Goal: Contribute content: Add original content to the website for others to see

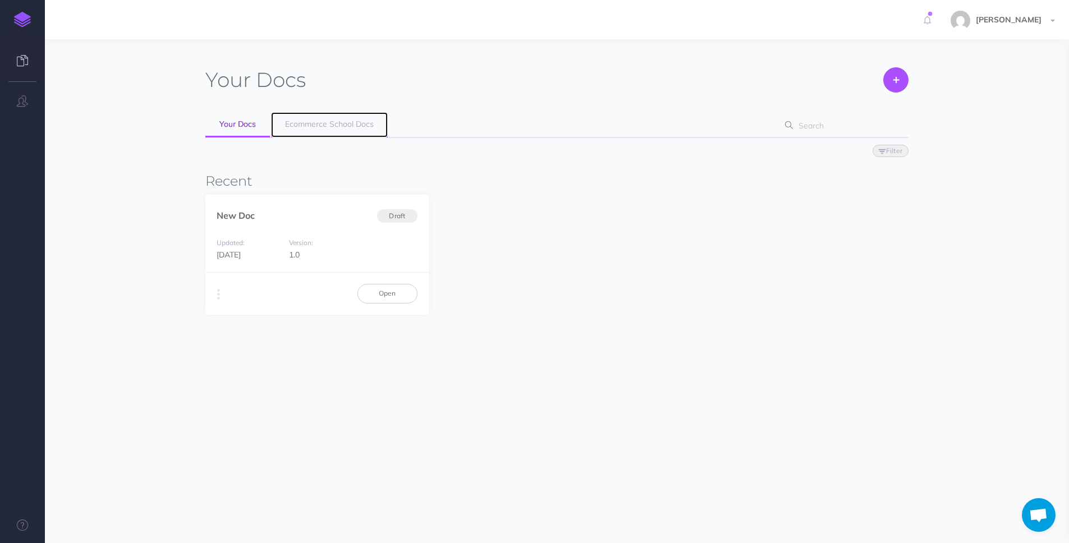
click at [356, 132] on link "Ecommerce School Docs" at bounding box center [329, 124] width 117 height 25
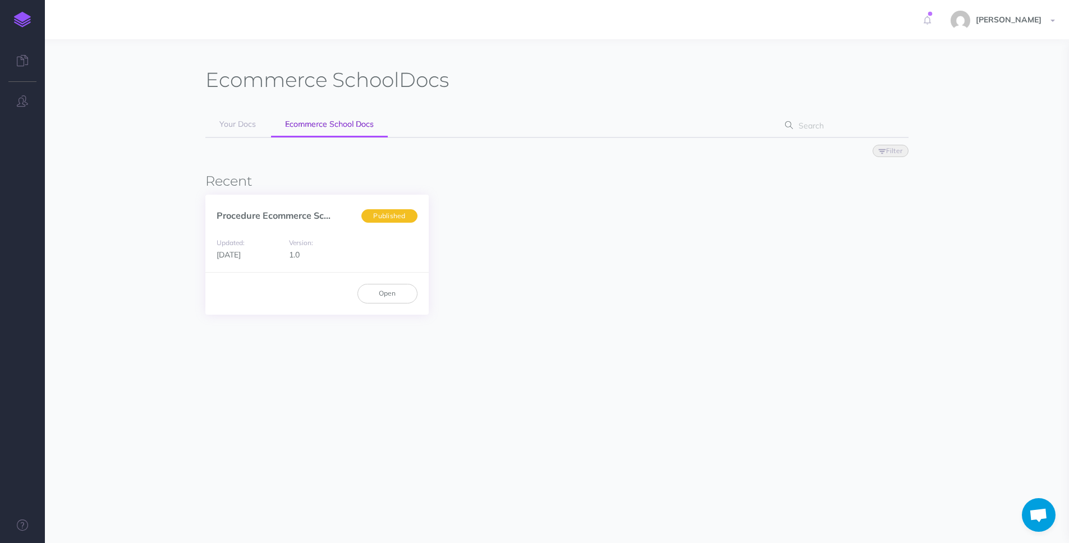
click at [334, 241] on div "Version: 1.0" at bounding box center [316, 248] width 67 height 25
click at [397, 309] on div "Open" at bounding box center [316, 293] width 223 height 42
click at [392, 300] on link "Open" at bounding box center [387, 293] width 60 height 19
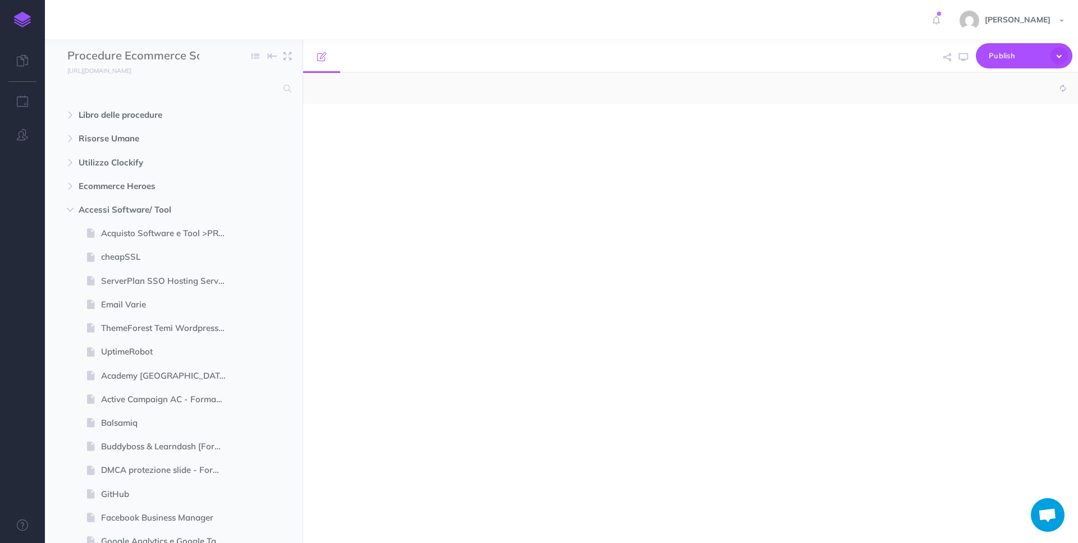
select select "null"
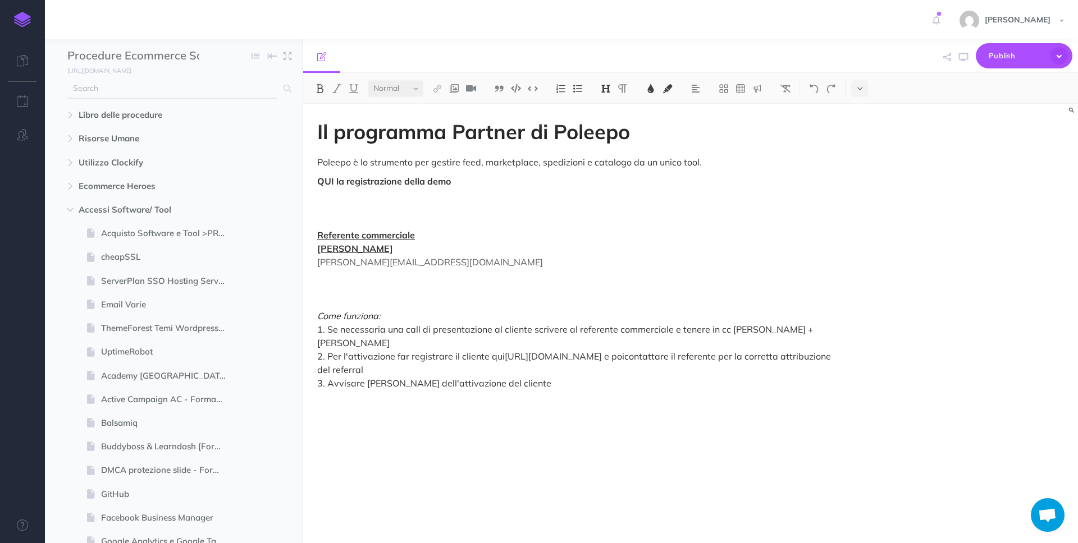
click at [195, 86] on input "text" at bounding box center [171, 89] width 209 height 20
type input "freshdesk"
click at [70, 207] on icon "button" at bounding box center [70, 210] width 7 height 7
click at [70, 278] on icon "button" at bounding box center [70, 281] width 7 height 7
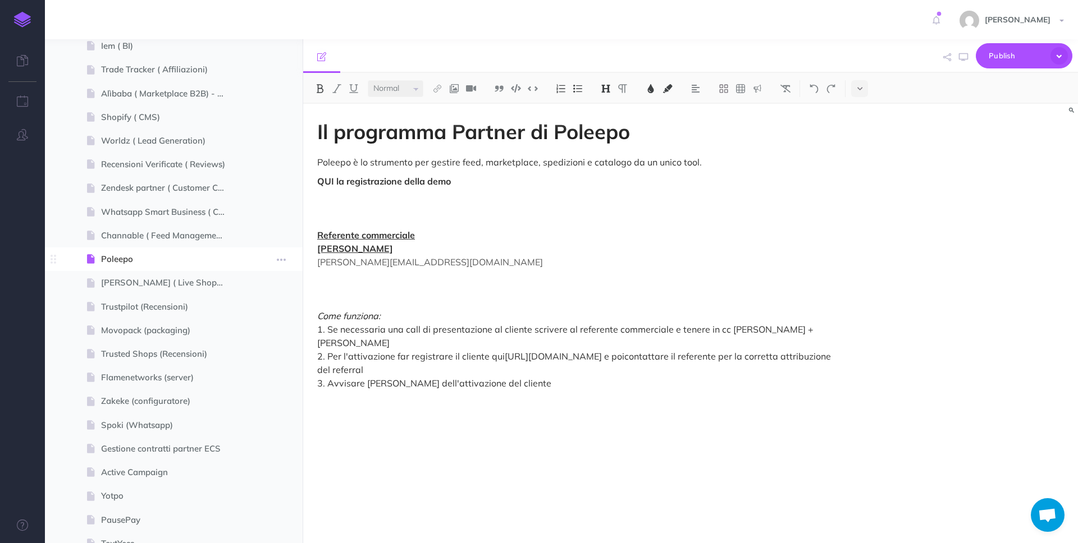
scroll to position [713, 0]
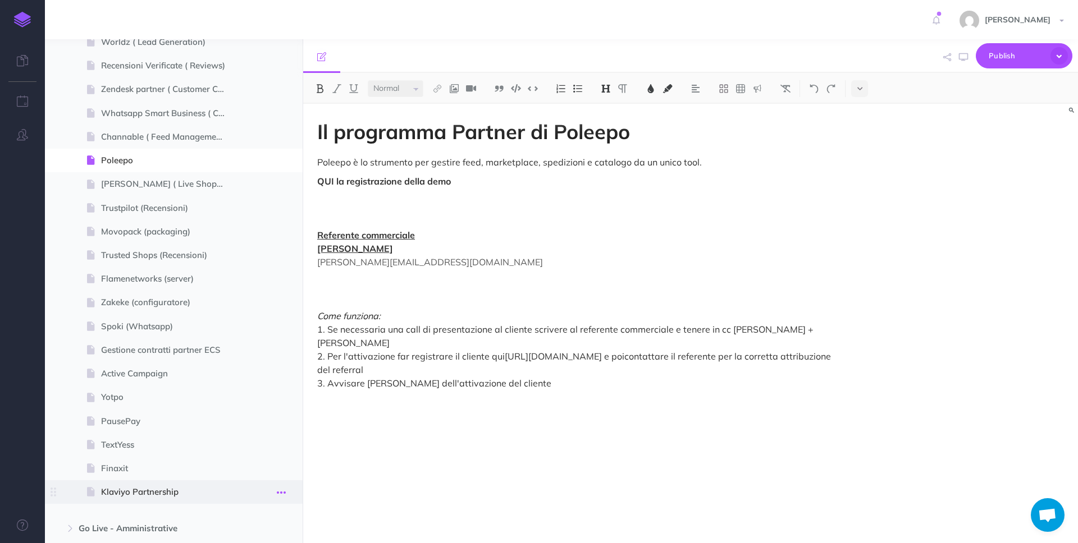
click at [281, 495] on icon "button" at bounding box center [281, 492] width 9 height 13
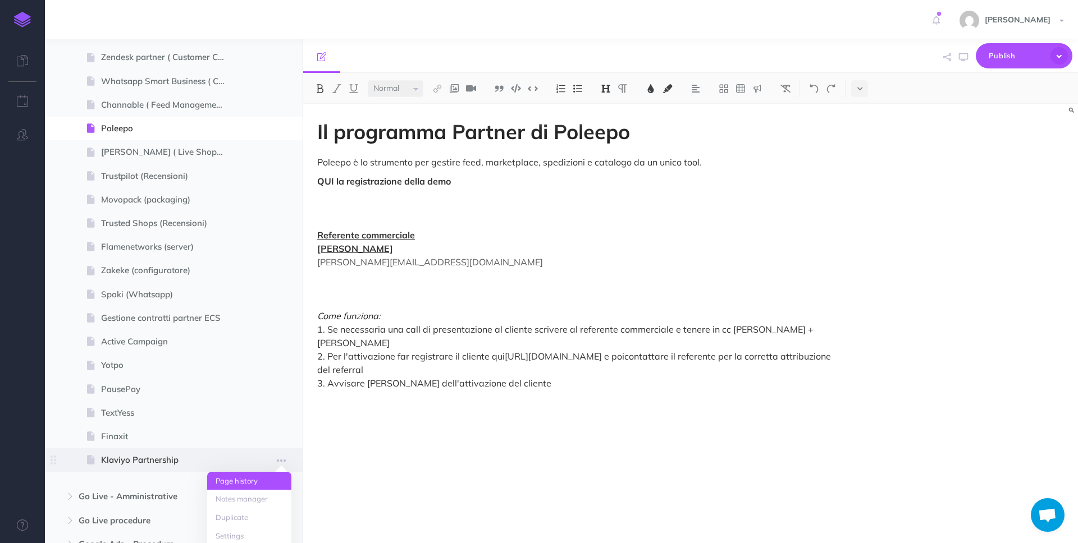
scroll to position [772, 0]
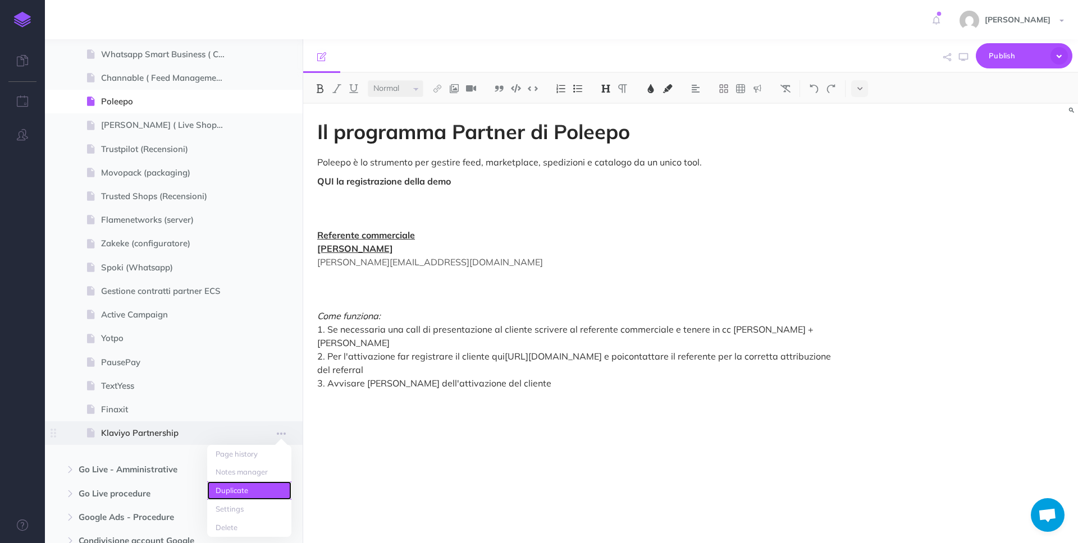
click at [273, 491] on link "Duplicate" at bounding box center [249, 491] width 84 height 19
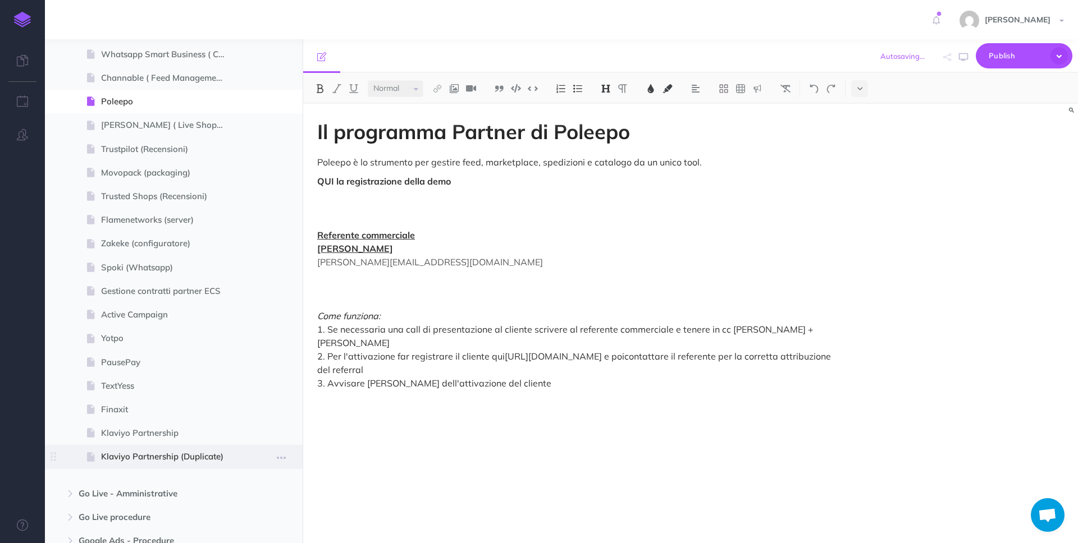
click at [200, 454] on span "Klaviyo Partnership (Duplicate)" at bounding box center [168, 456] width 134 height 13
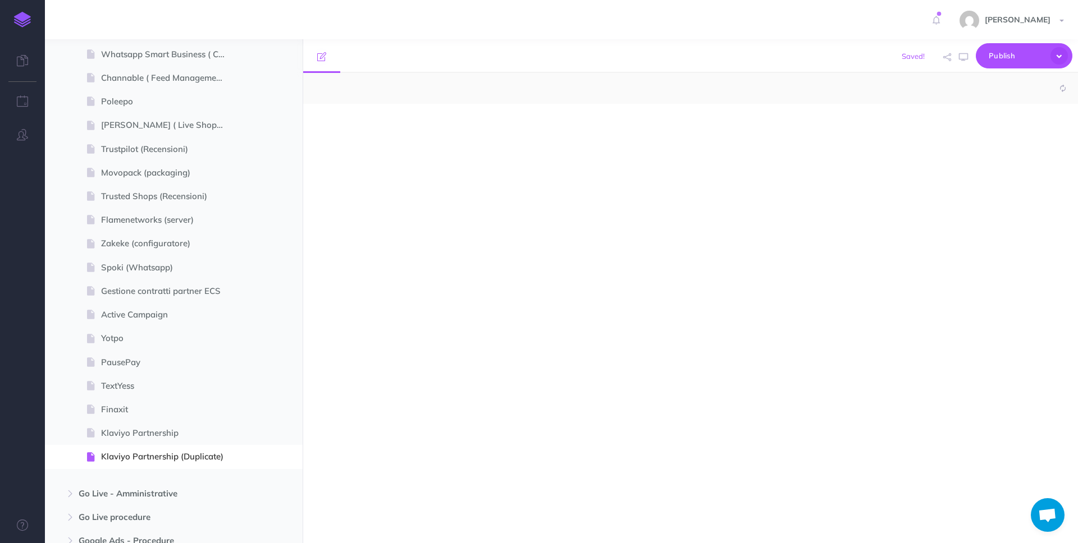
select select "null"
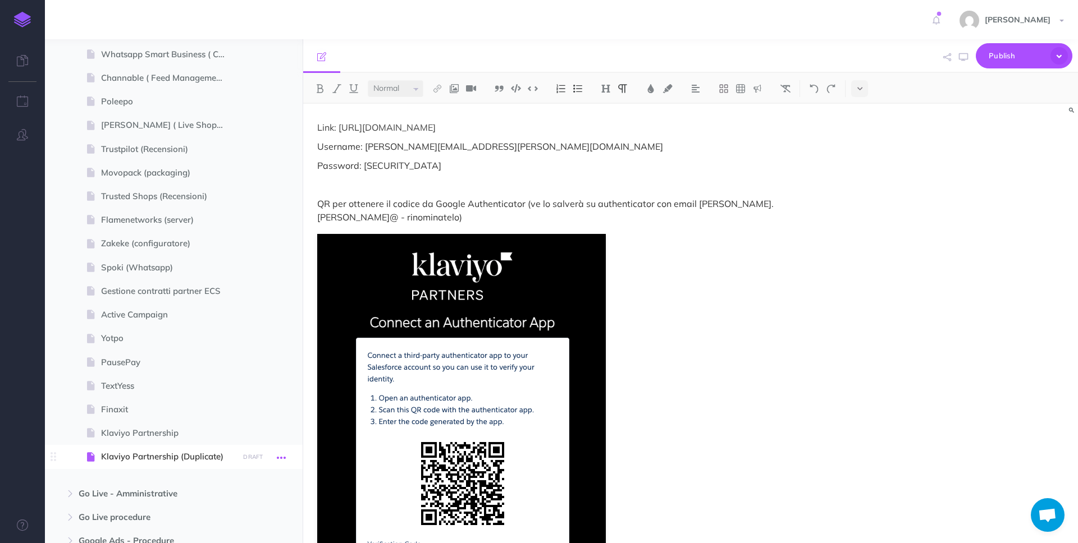
click at [283, 459] on icon "button" at bounding box center [281, 457] width 9 height 13
click at [267, 527] on link "Settings" at bounding box center [249, 533] width 84 height 19
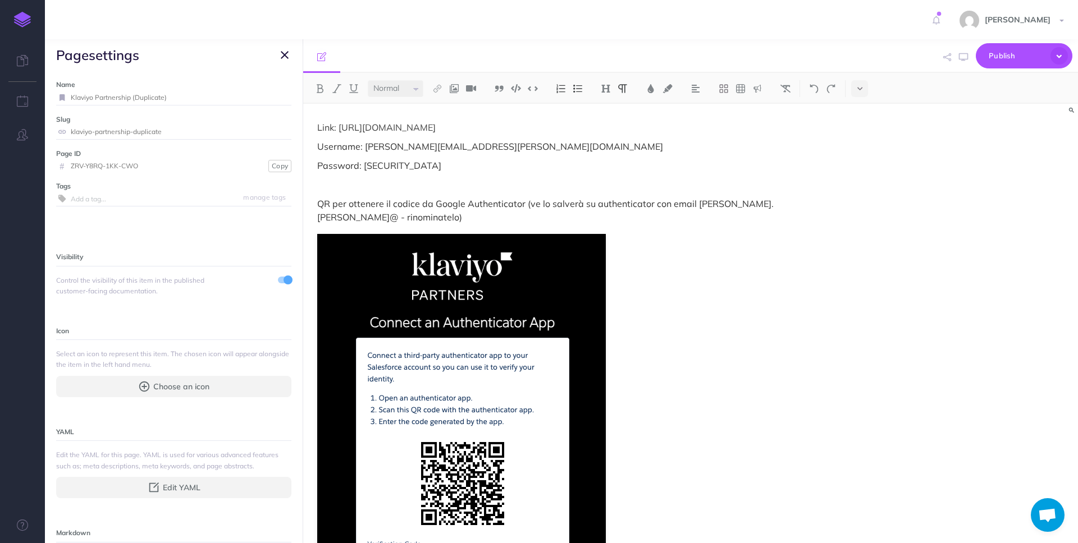
drag, startPoint x: 175, startPoint y: 97, endPoint x: 49, endPoint y: 96, distance: 125.7
click at [49, 96] on div "Name Klaviyo Partnership (Duplicate) Save Slug klaviyo-partnership-duplicate Sa…" at bounding box center [174, 307] width 258 height 473
type input "Freshdesk"
click at [273, 99] on small "Save" at bounding box center [278, 97] width 15 height 8
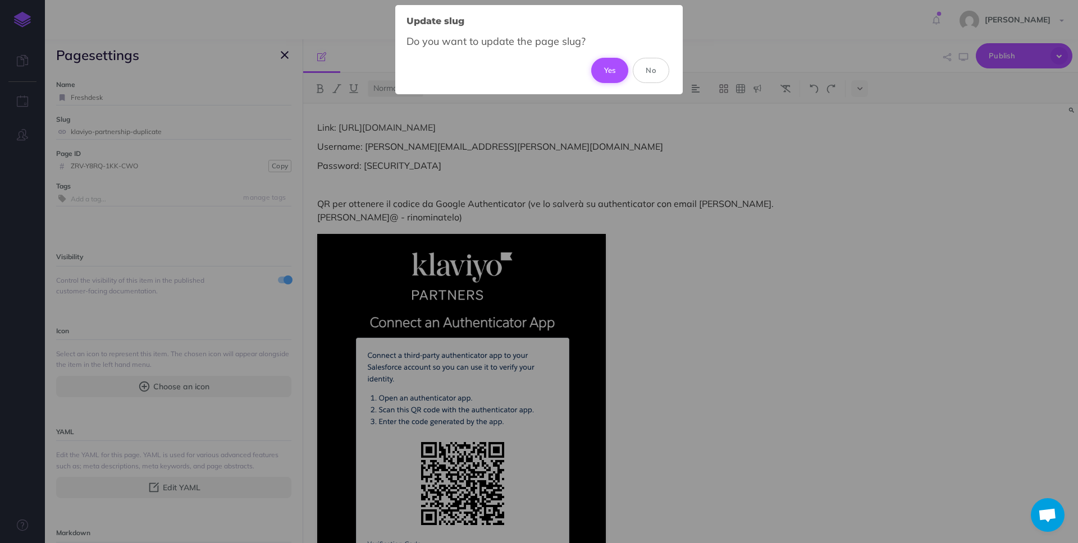
click at [607, 71] on button "Yes" at bounding box center [610, 70] width 38 height 25
type input "freshdesk"
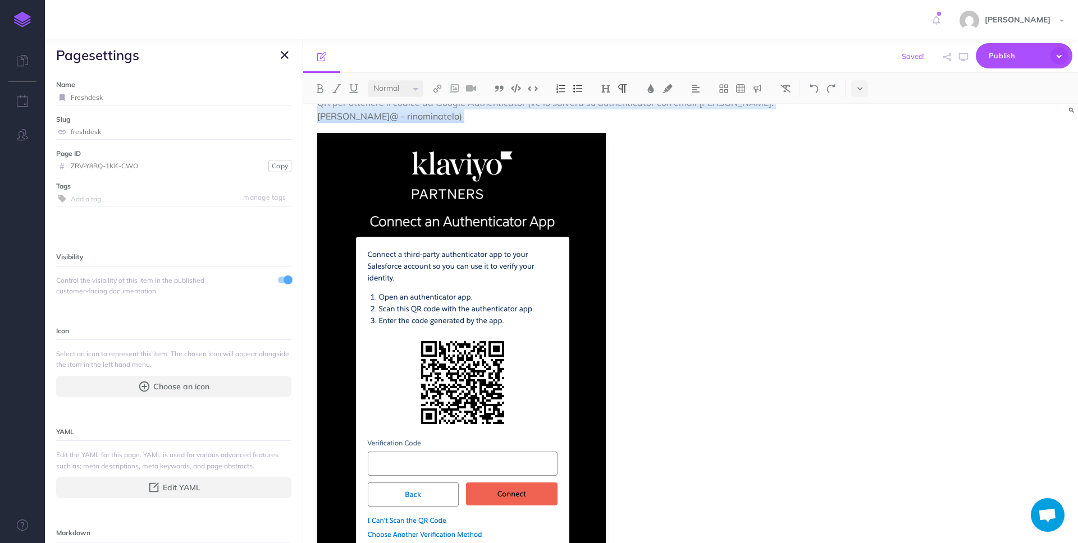
scroll to position [163, 0]
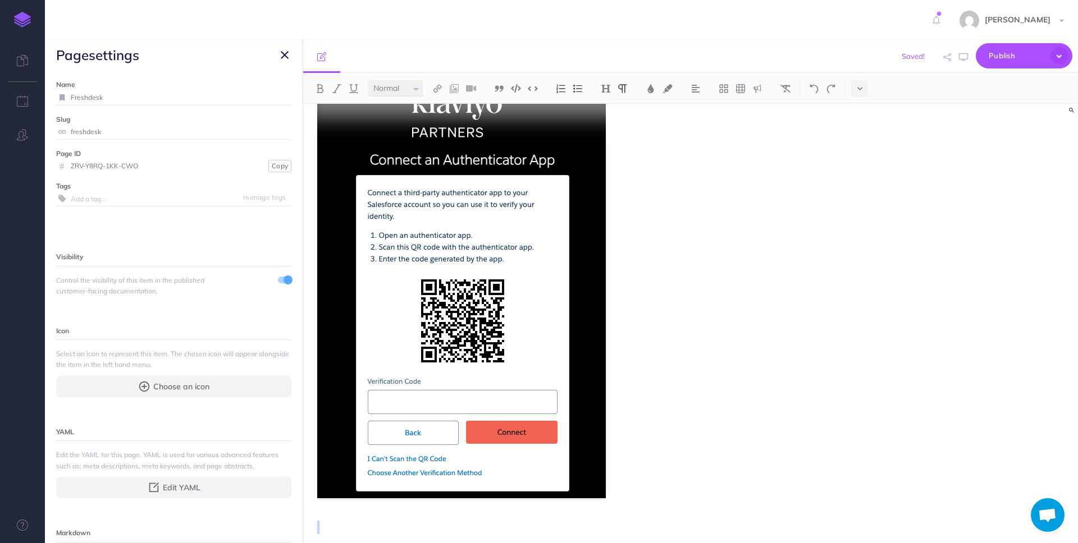
drag, startPoint x: 315, startPoint y: 126, endPoint x: 690, endPoint y: 520, distance: 544.2
click at [690, 520] on div "Link: [URL][DOMAIN_NAME] Username: [PERSON_NAME][EMAIL_ADDRESS][PERSON_NAME][DO…" at bounding box center [574, 249] width 542 height 616
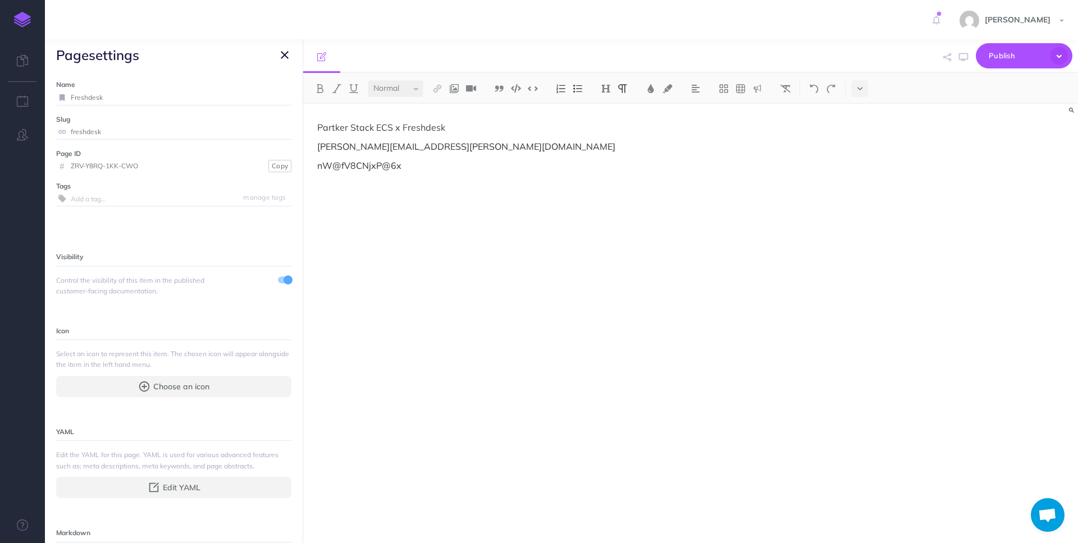
click at [575, 121] on p "Partker Stack ECS x Freshdesk" at bounding box center [574, 127] width 514 height 13
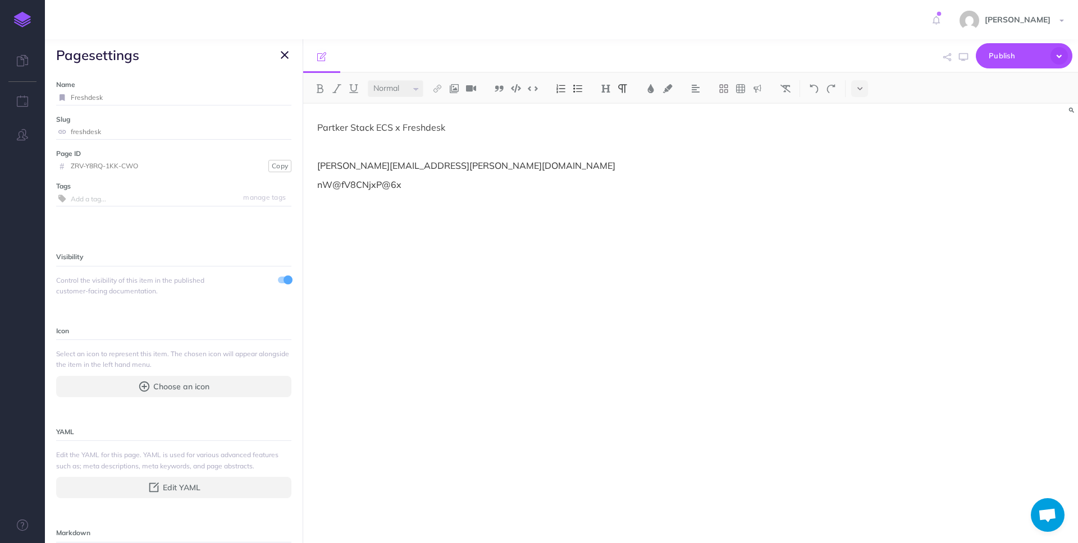
paste div
drag, startPoint x: 498, startPoint y: 129, endPoint x: 296, endPoint y: 134, distance: 201.6
click at [296, 134] on div "Procedure Ecommerce School Collapse all Expand all Expand to root folders [URL]…" at bounding box center [561, 291] width 1033 height 504
drag, startPoint x: 482, startPoint y: 129, endPoint x: 327, endPoint y: 130, distance: 155.5
click at [322, 130] on p "Partker Stack ECS x Freshdesk" at bounding box center [574, 127] width 514 height 13
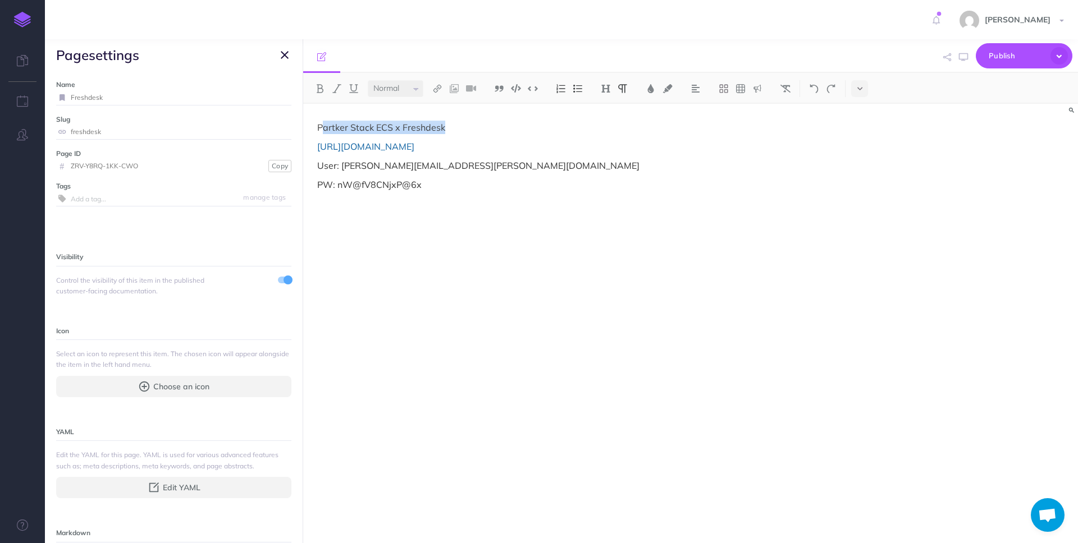
click at [337, 122] on p "Partker Stack ECS x Freshdesk" at bounding box center [574, 127] width 514 height 13
drag, startPoint x: 463, startPoint y: 125, endPoint x: 305, endPoint y: 127, distance: 157.7
click at [305, 127] on div "Partner Stack ECS x Freshdesk [URL][DOMAIN_NAME] User: [PERSON_NAME][EMAIL_ADDR…" at bounding box center [574, 318] width 542 height 428
click at [607, 84] on img at bounding box center [605, 88] width 10 height 9
click at [606, 104] on button "H1" at bounding box center [605, 108] width 17 height 17
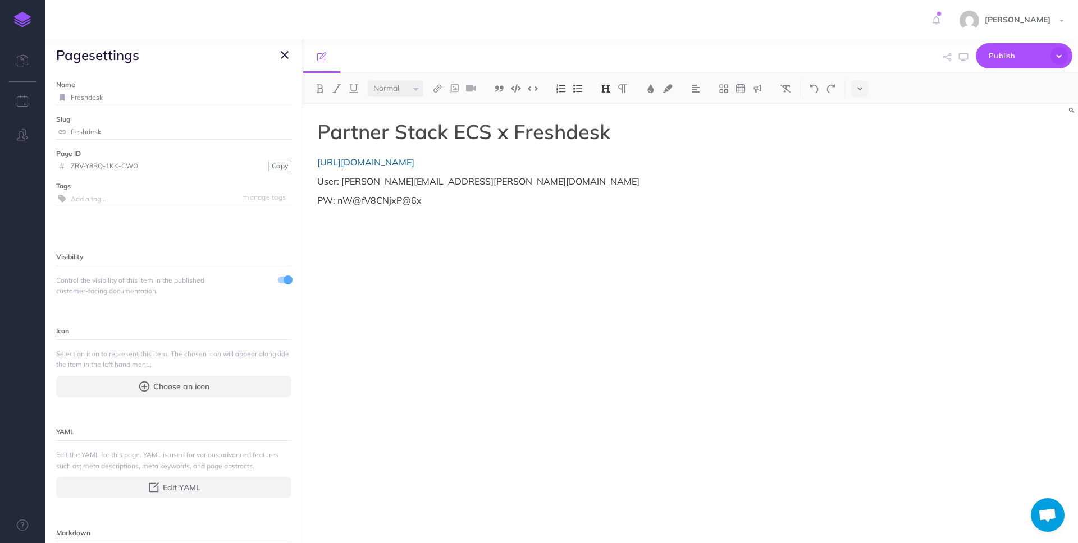
click at [716, 195] on p "PW: nW@fV8CNjxP@6x" at bounding box center [574, 200] width 514 height 13
click at [996, 60] on span "Publish" at bounding box center [1016, 55] width 56 height 17
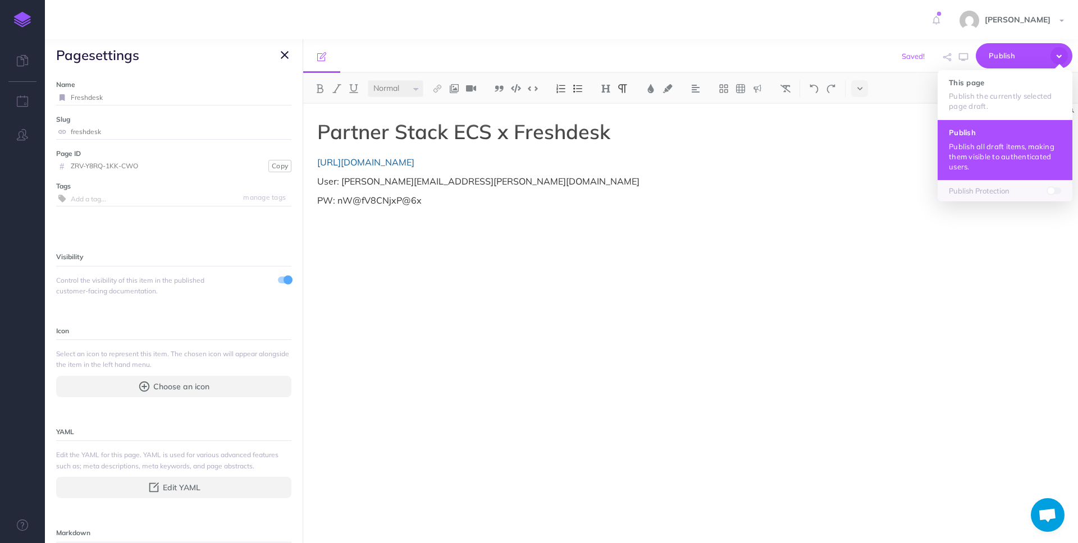
click at [977, 150] on p "Publish all draft items, making them visible to authenticated users." at bounding box center [1004, 156] width 112 height 30
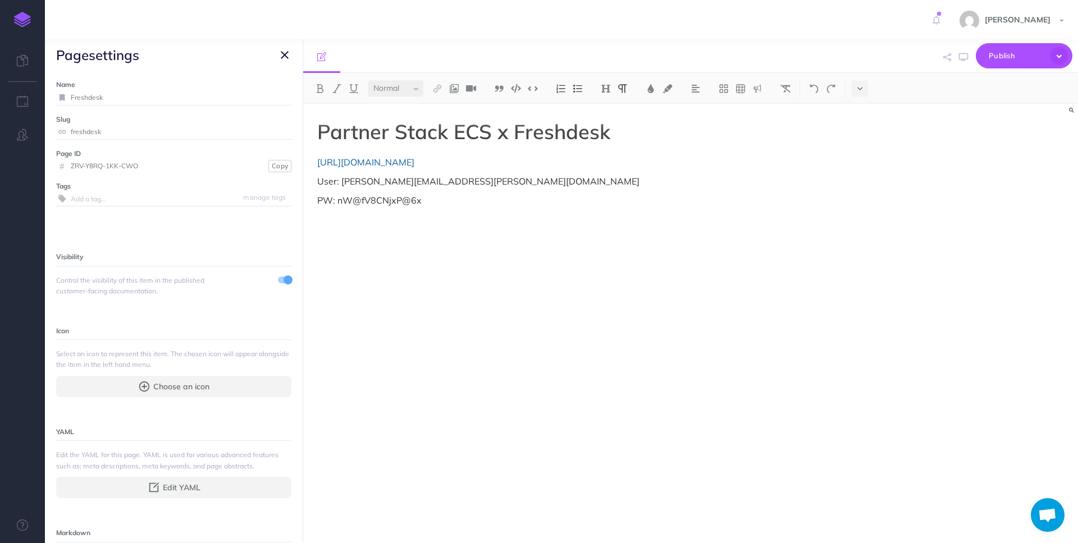
click at [281, 55] on icon "button" at bounding box center [285, 54] width 8 height 13
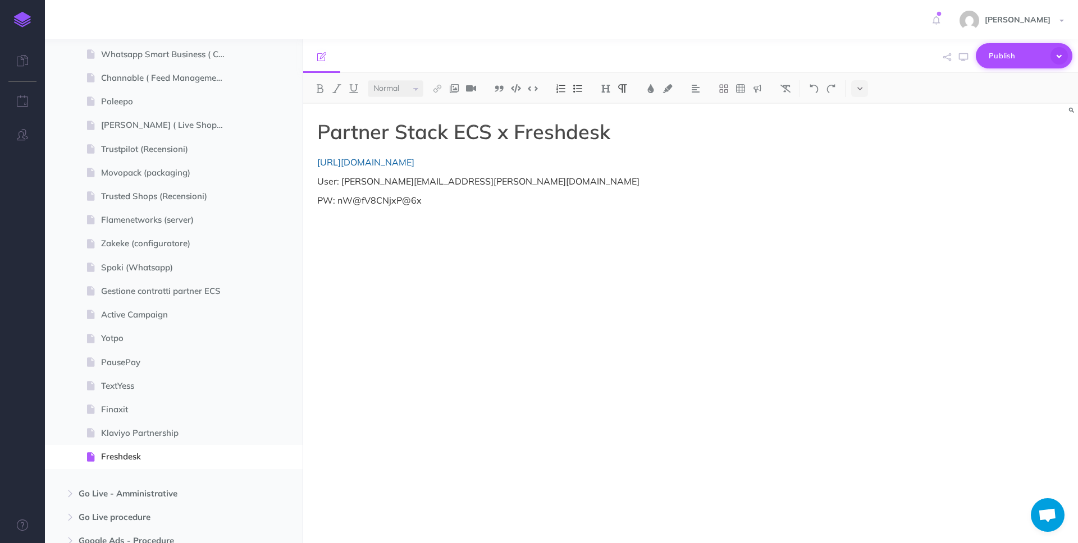
click at [994, 59] on span "Publish" at bounding box center [1016, 55] width 56 height 17
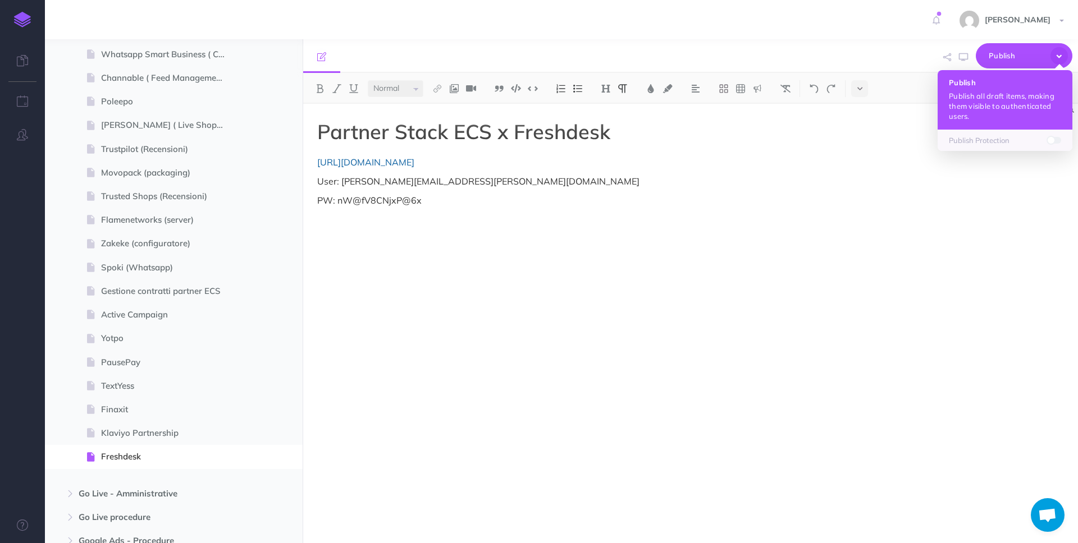
click at [991, 88] on button "Publish Publish all draft items, making them visible to authenticated users." at bounding box center [1004, 99] width 135 height 59
